Goal: Task Accomplishment & Management: Use online tool/utility

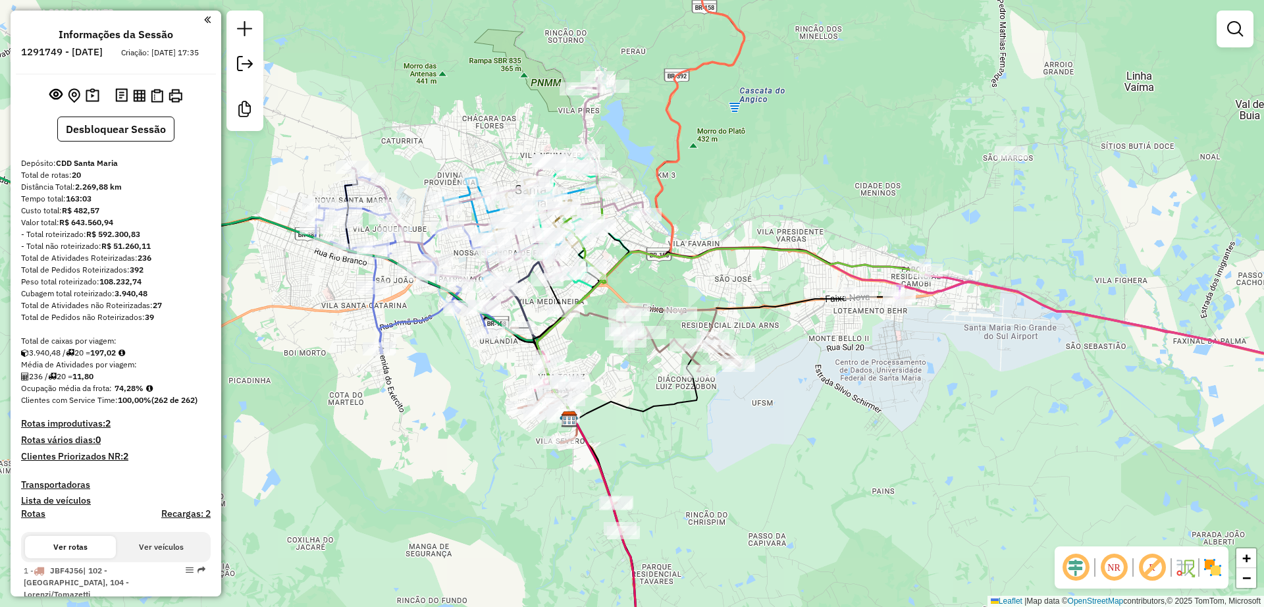
click at [439, 465] on div "Janela de atendimento Grade de atendimento Capacidade Transportadoras Veículos …" at bounding box center [632, 303] width 1264 height 607
drag, startPoint x: 153, startPoint y: 270, endPoint x: 140, endPoint y: 273, distance: 12.9
click at [140, 264] on div "Total de Atividades Roteirizadas: 236" at bounding box center [116, 258] width 190 height 12
click at [169, 276] on div "Total de Pedidos Roteirizados: 392" at bounding box center [116, 270] width 190 height 12
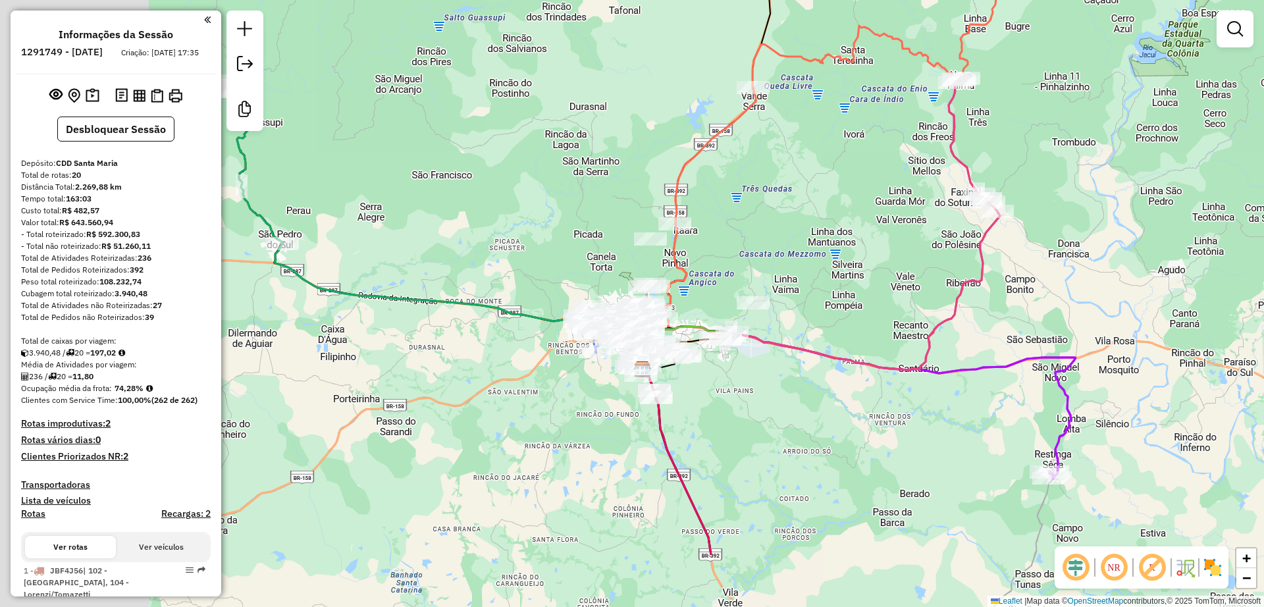
drag, startPoint x: 394, startPoint y: 532, endPoint x: 578, endPoint y: 411, distance: 220.3
click at [577, 411] on div "Janela de atendimento Grade de atendimento Capacidade Transportadoras Veículos …" at bounding box center [632, 303] width 1264 height 607
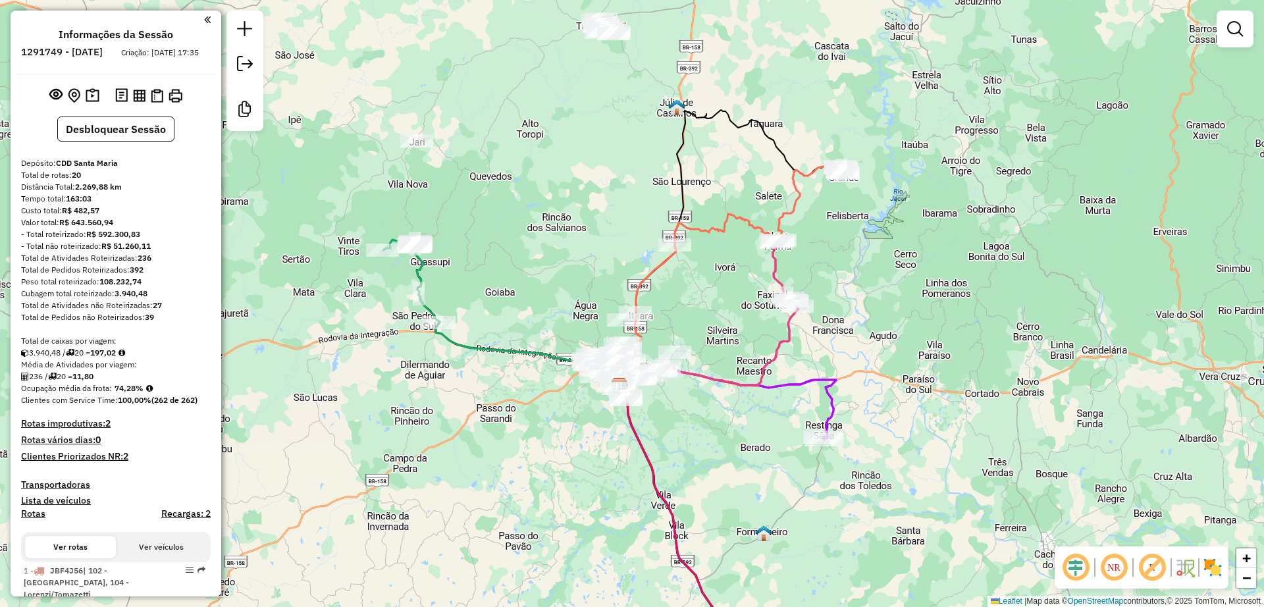
click at [813, 379] on icon at bounding box center [748, 404] width 176 height 72
select select "**********"
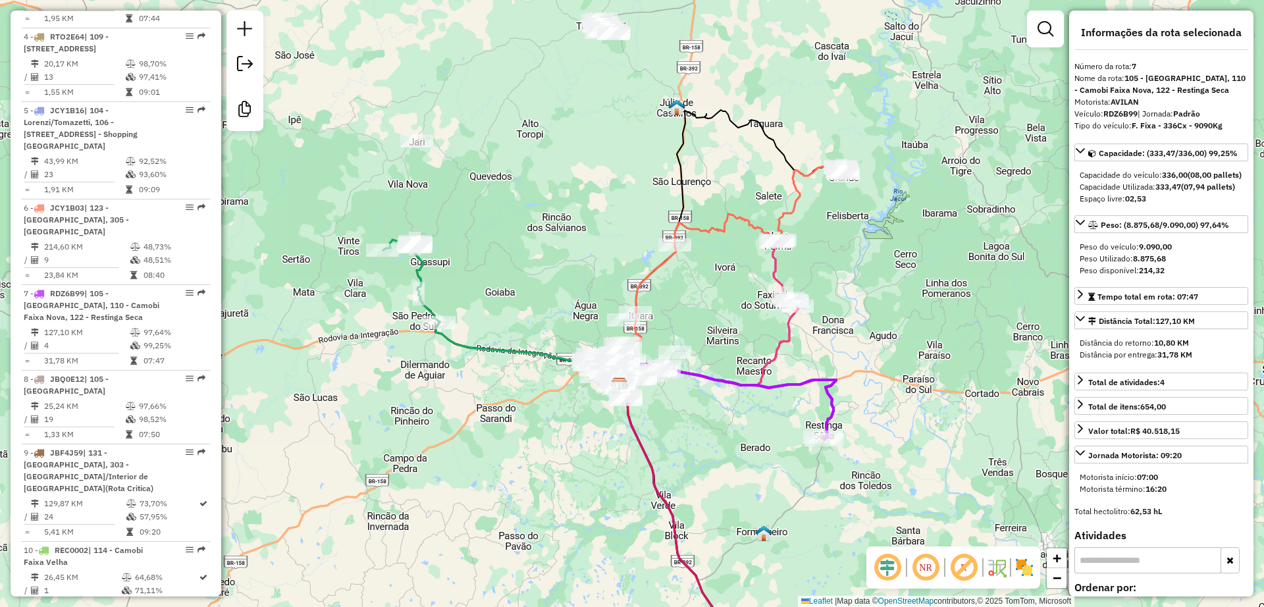
scroll to position [1100, 0]
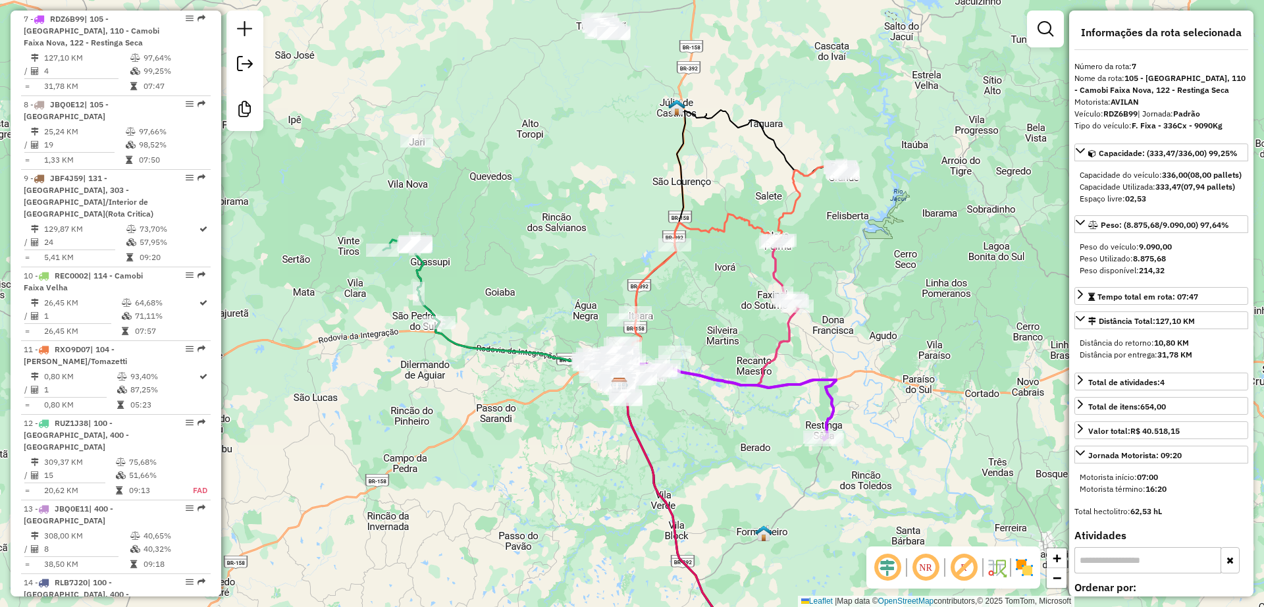
click at [769, 419] on div "Janela de atendimento Grade de atendimento Capacidade Transportadoras Veículos …" at bounding box center [632, 303] width 1264 height 607
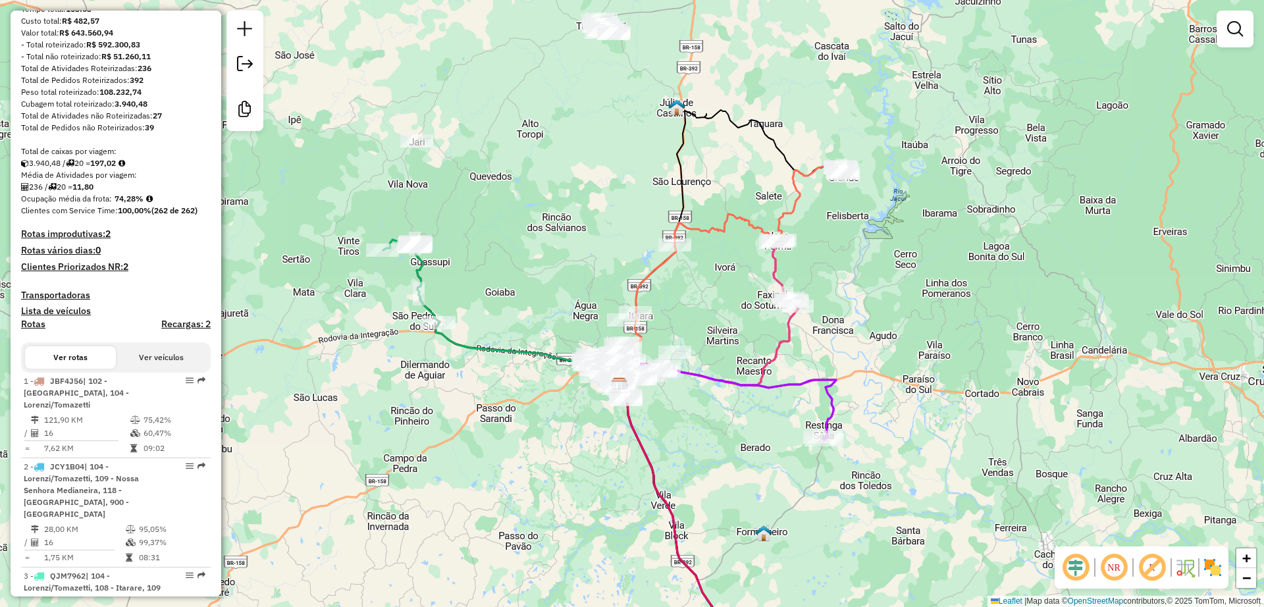
scroll to position [113, 0]
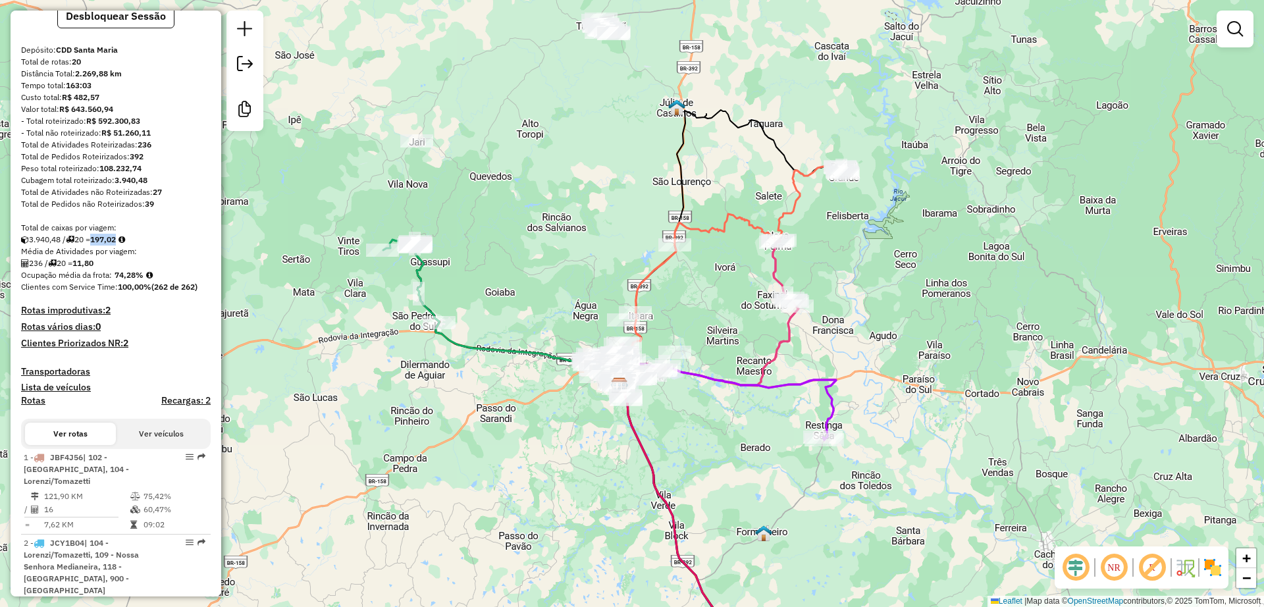
drag, startPoint x: 124, startPoint y: 251, endPoint x: 101, endPoint y: 255, distance: 24.0
click at [100, 244] on strong "197,02" at bounding box center [103, 239] width 26 height 10
click at [167, 245] on div "3.940,48 / 20 = 197,02" at bounding box center [116, 240] width 190 height 12
